Goal: Find contact information: Find contact information

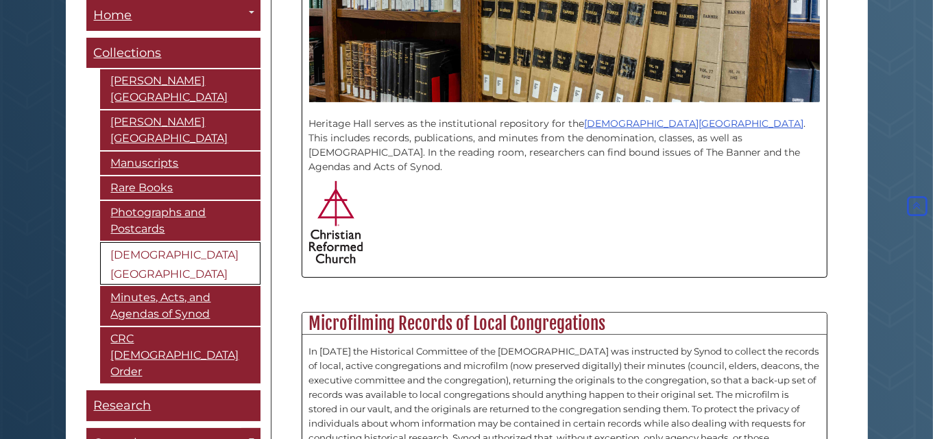
scroll to position [411, 0]
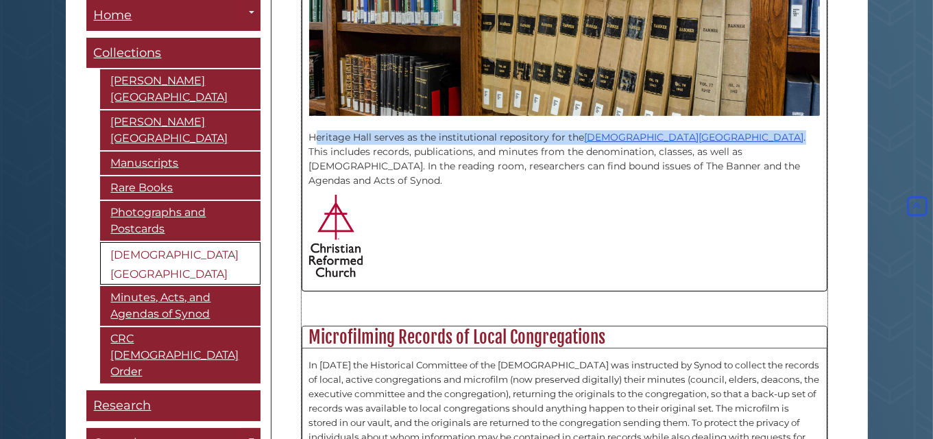
drag, startPoint x: 309, startPoint y: 134, endPoint x: 807, endPoint y: 132, distance: 497.8
click at [807, 132] on p "Heritage Hall serves as the institutional repository for the [DEMOGRAPHIC_DATA]…" at bounding box center [564, 152] width 511 height 72
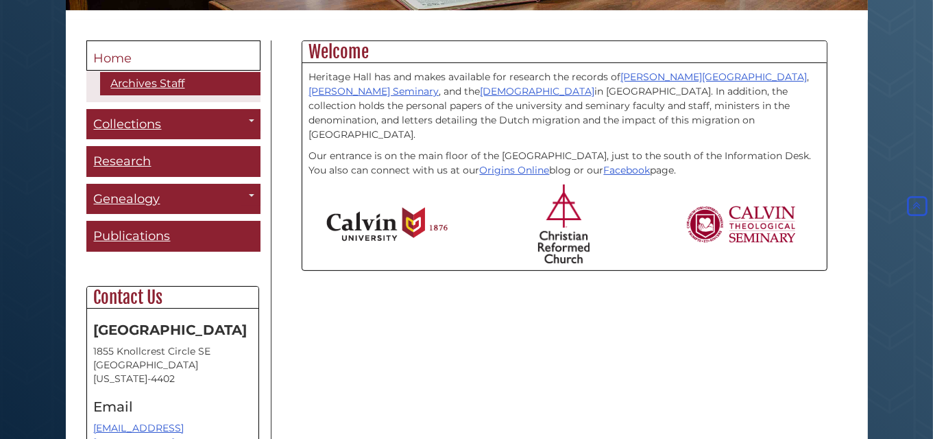
scroll to position [329, 0]
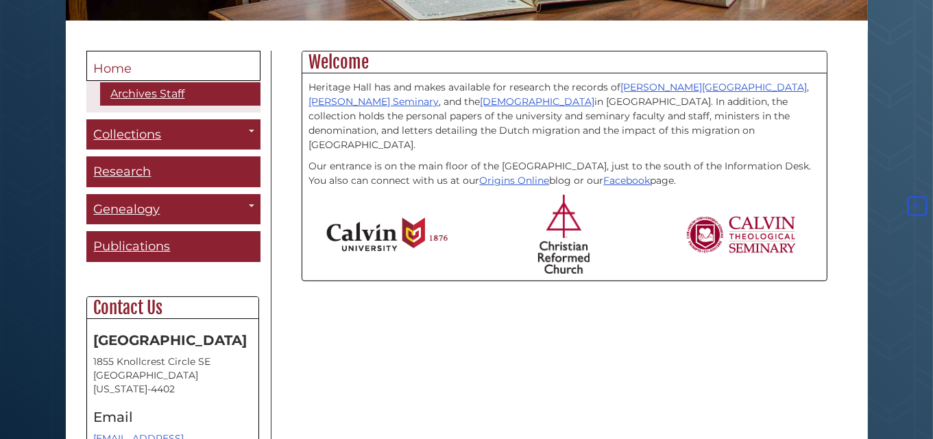
click at [93, 383] on div "Heritage Hall 1855 Knollcrest Circle SE Grand Rapids, Michigan 49546-4402 Email…" at bounding box center [172, 447] width 171 height 256
drag, startPoint x: 94, startPoint y: 383, endPoint x: 170, endPoint y: 384, distance: 76.1
click at [170, 384] on address "1855 Knollcrest Circle SE Grand Rapids, Michigan 49546-4402" at bounding box center [173, 375] width 158 height 41
copy address "49546-4402"
